Goal: Transaction & Acquisition: Obtain resource

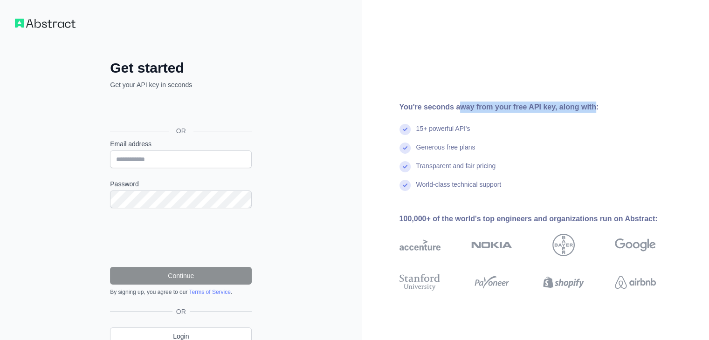
click at [585, 107] on div "You're seconds away from your free API key, along with:" at bounding box center [543, 107] width 286 height 11
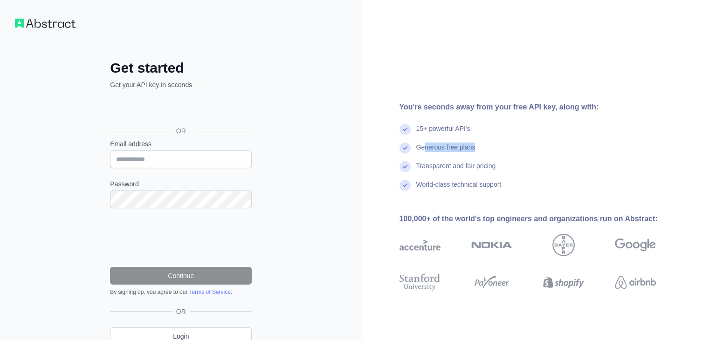
drag, startPoint x: 424, startPoint y: 149, endPoint x: 476, endPoint y: 146, distance: 52.3
click at [476, 146] on div "Generous free plans" at bounding box center [543, 152] width 286 height 19
drag, startPoint x: 424, startPoint y: 167, endPoint x: 509, endPoint y: 165, distance: 85.3
click at [509, 165] on div "Transparent and fair pricing" at bounding box center [543, 170] width 286 height 19
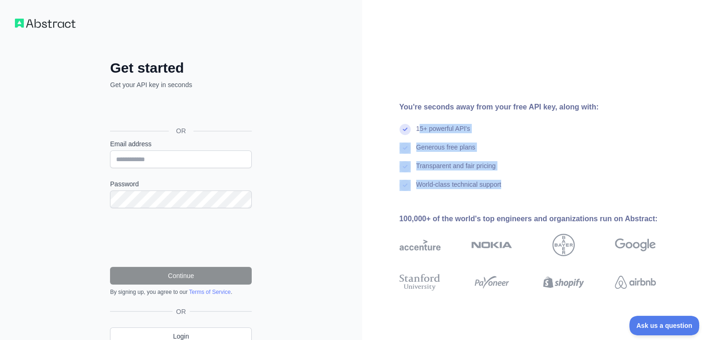
drag, startPoint x: 505, startPoint y: 184, endPoint x: 421, endPoint y: 115, distance: 109.0
click at [421, 115] on div "You're seconds away from your free API key, along with: 15+ powerful API's Gene…" at bounding box center [531, 191] width 338 height 179
click at [520, 145] on div "Generous free plans" at bounding box center [543, 152] width 286 height 19
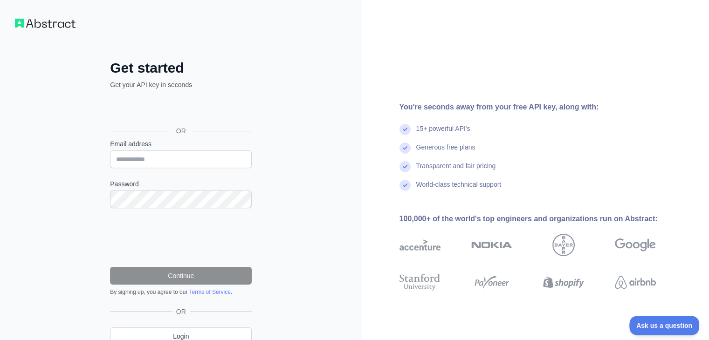
click at [247, 71] on h2 "Get started" at bounding box center [181, 68] width 142 height 17
click at [240, 51] on div "Get started Get your API key in seconds OR Email address Password Continue By s…" at bounding box center [180, 191] width 179 height 338
drag, startPoint x: 111, startPoint y: 70, endPoint x: 220, endPoint y: 83, distance: 109.3
click at [220, 83] on div "Get started Get your API key in seconds OR Email address Password Continue By s…" at bounding box center [180, 210] width 179 height 301
click at [261, 76] on div "Get started Get your API key in seconds OR Email address Password Continue By s…" at bounding box center [180, 210] width 179 height 301
